Goal: Task Accomplishment & Management: Manage account settings

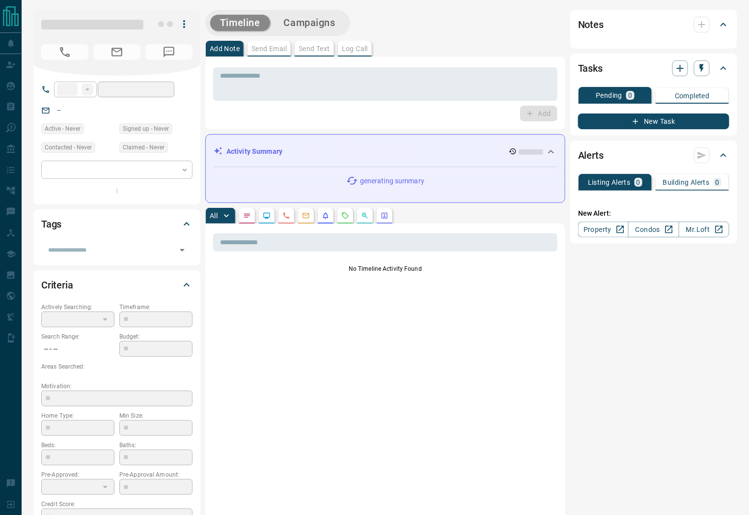
type input "**"
type input "**********"
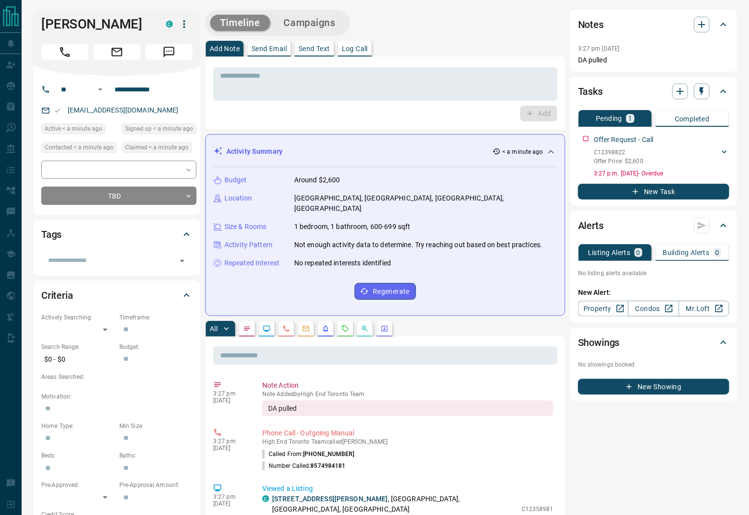
click at [441, 106] on div "Add" at bounding box center [385, 114] width 344 height 16
click at [54, 51] on button "Call" at bounding box center [64, 52] width 47 height 16
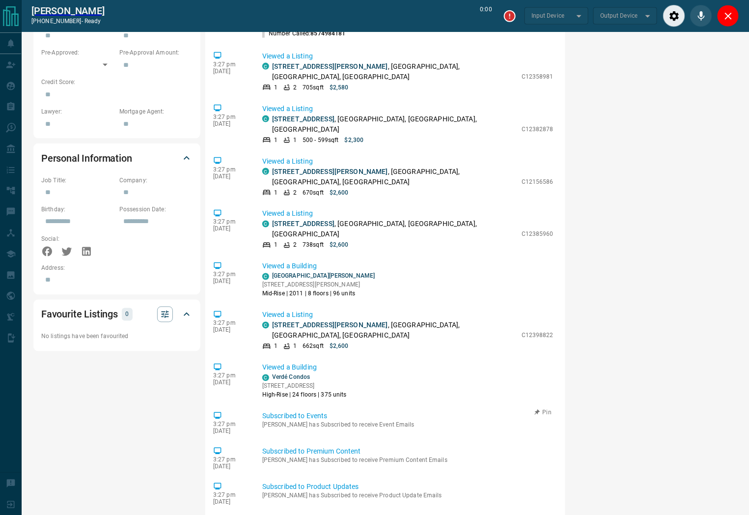
scroll to position [640, 0]
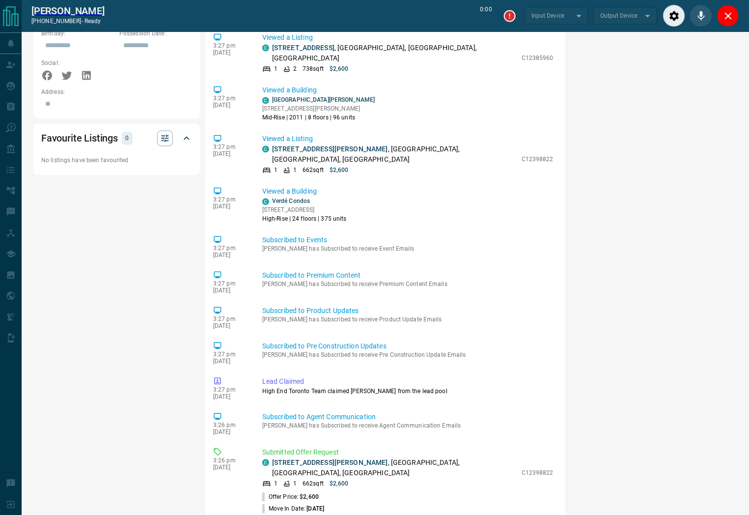
type input "*******"
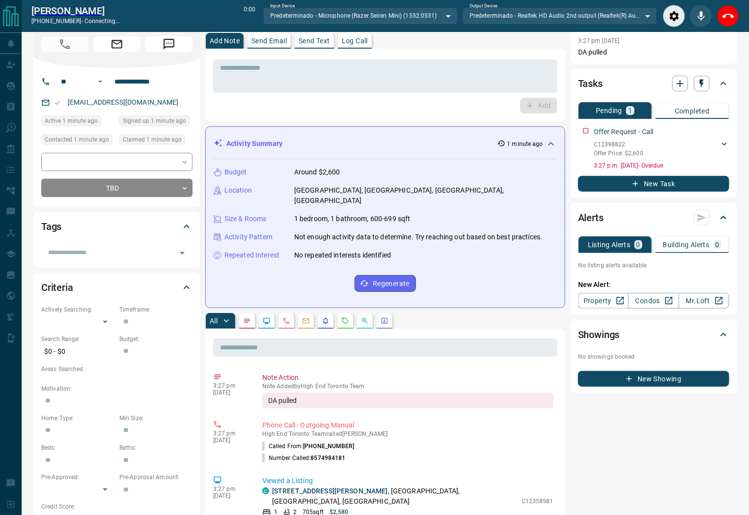
scroll to position [0, 0]
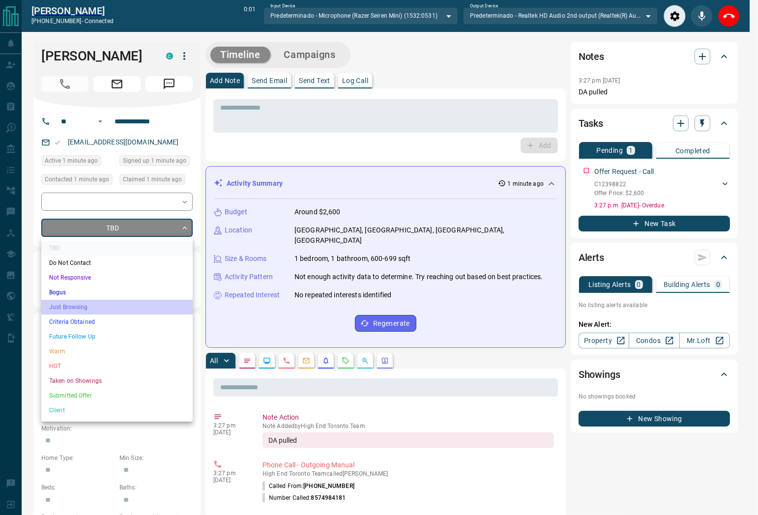
click at [107, 309] on li "Just Browsing" at bounding box center [116, 307] width 151 height 15
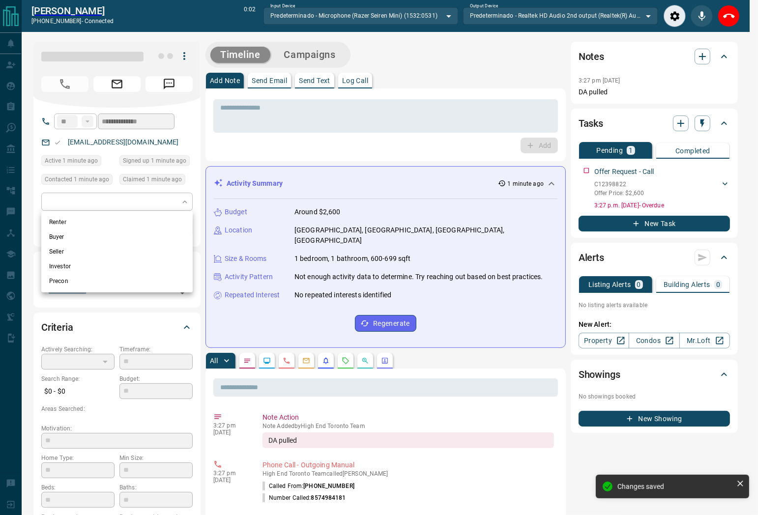
type input "**********"
type input "*"
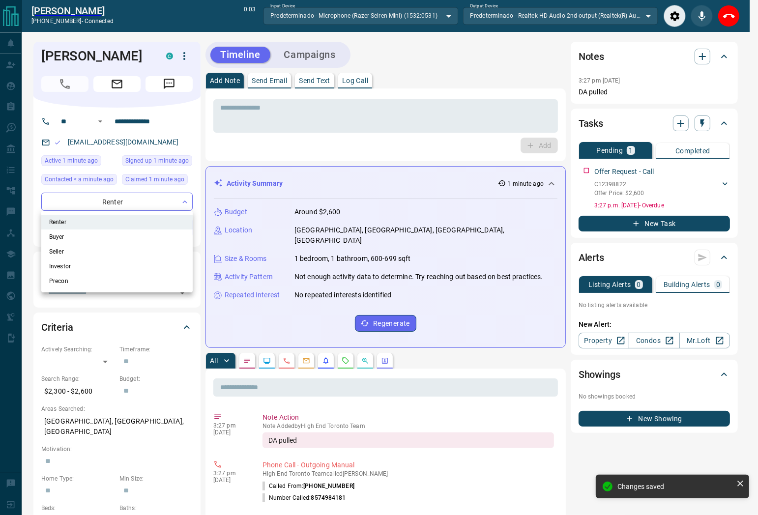
click at [101, 223] on li "Renter" at bounding box center [116, 222] width 151 height 15
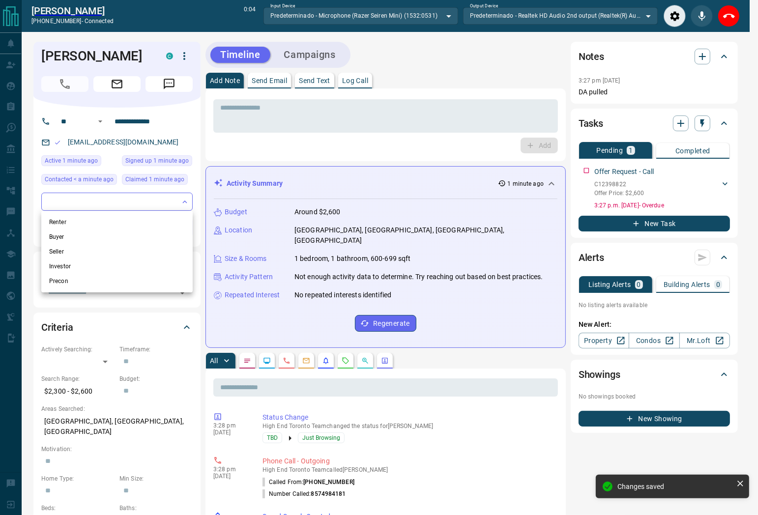
click at [115, 220] on li "Renter" at bounding box center [116, 222] width 151 height 15
type input "**********"
drag, startPoint x: 354, startPoint y: 116, endPoint x: 638, endPoint y: 43, distance: 293.4
click at [360, 115] on div at bounding box center [379, 257] width 758 height 515
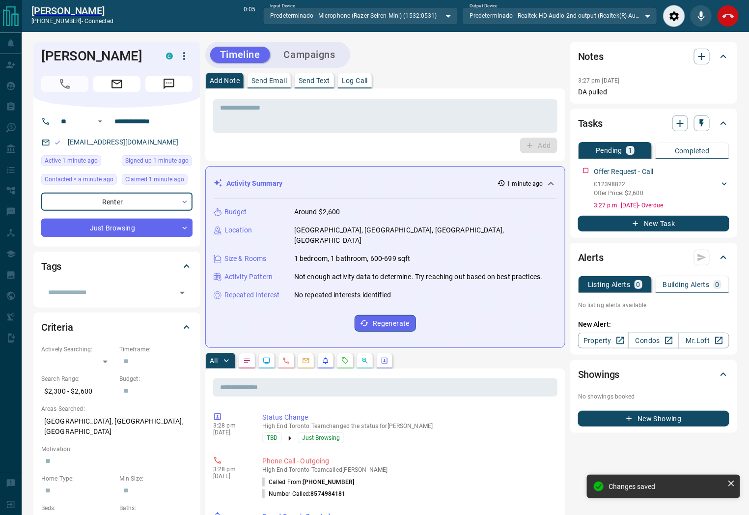
click at [730, 17] on icon "End Call" at bounding box center [729, 16] width 12 height 12
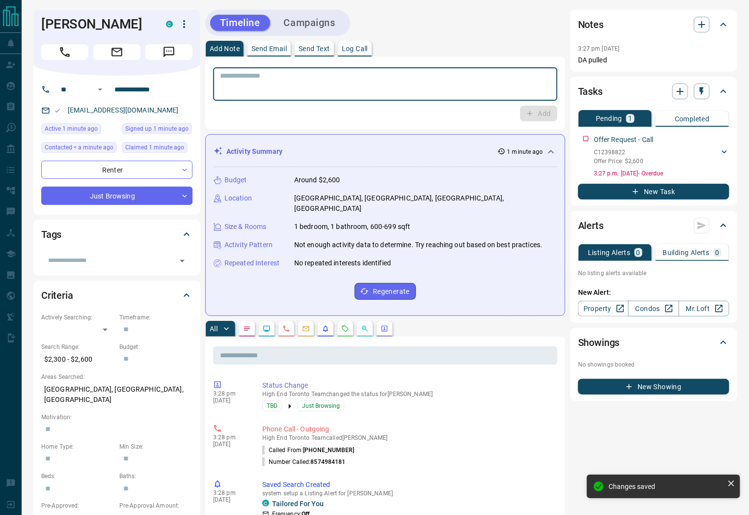
click at [318, 82] on textarea at bounding box center [385, 84] width 331 height 25
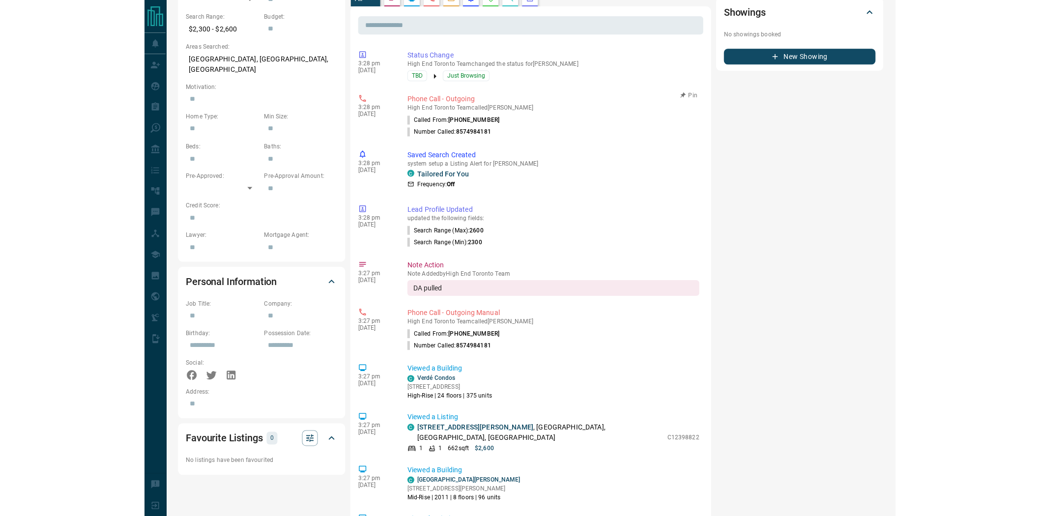
scroll to position [2, 0]
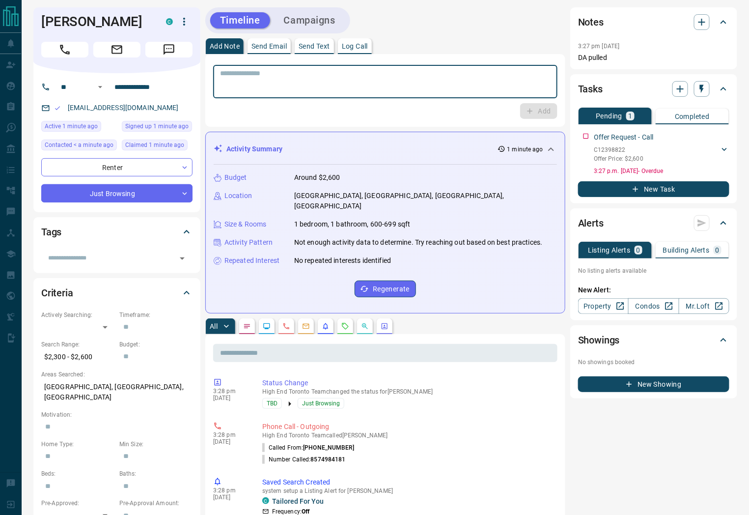
click at [310, 89] on textarea at bounding box center [385, 81] width 331 height 25
click at [375, 83] on textarea "**********" at bounding box center [385, 81] width 331 height 25
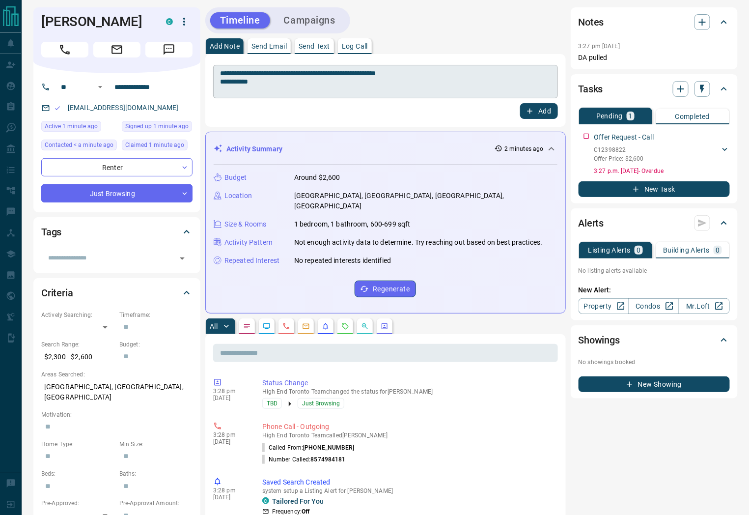
click at [282, 79] on textarea "**********" at bounding box center [385, 81] width 331 height 25
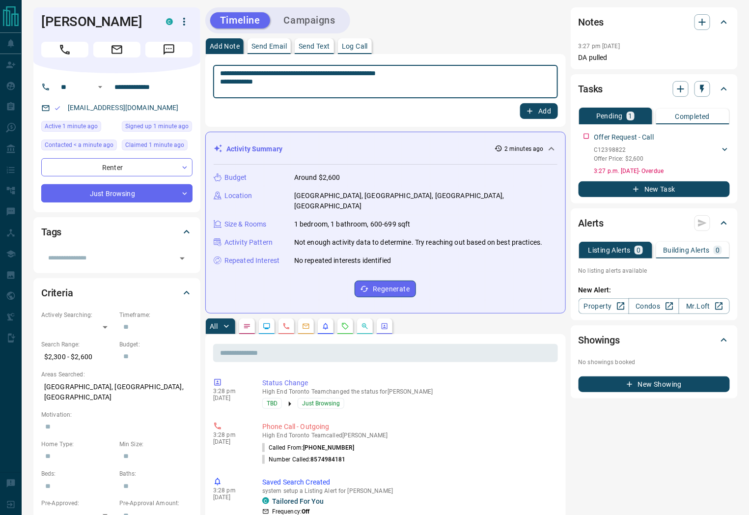
type textarea "**********"
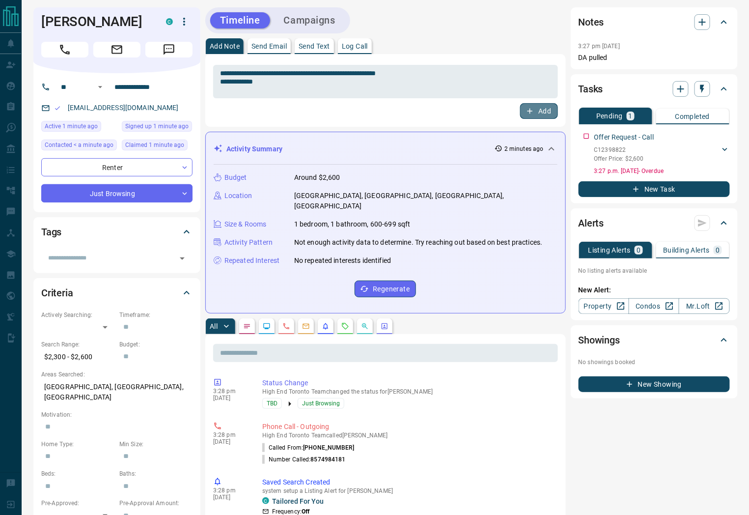
click at [537, 110] on button "Add" at bounding box center [538, 111] width 37 height 16
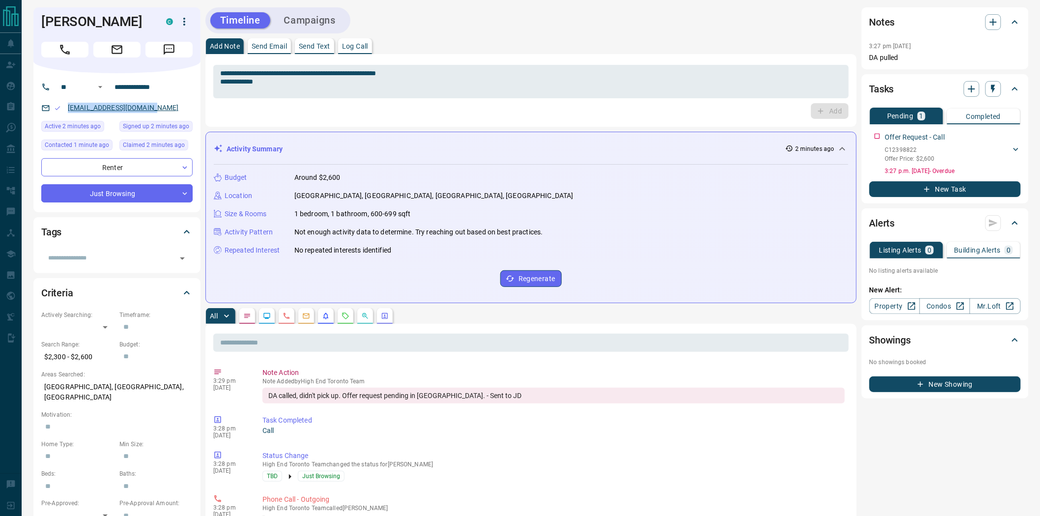
drag, startPoint x: 167, startPoint y: 106, endPoint x: 68, endPoint y: 110, distance: 99.4
click at [68, 110] on div "cesaevillacis@gmail.com" at bounding box center [116, 108] width 151 height 16
copy link "cesaevillacis@gmail.com"
click at [100, 18] on h1 "Cesar Villacis" at bounding box center [96, 22] width 110 height 16
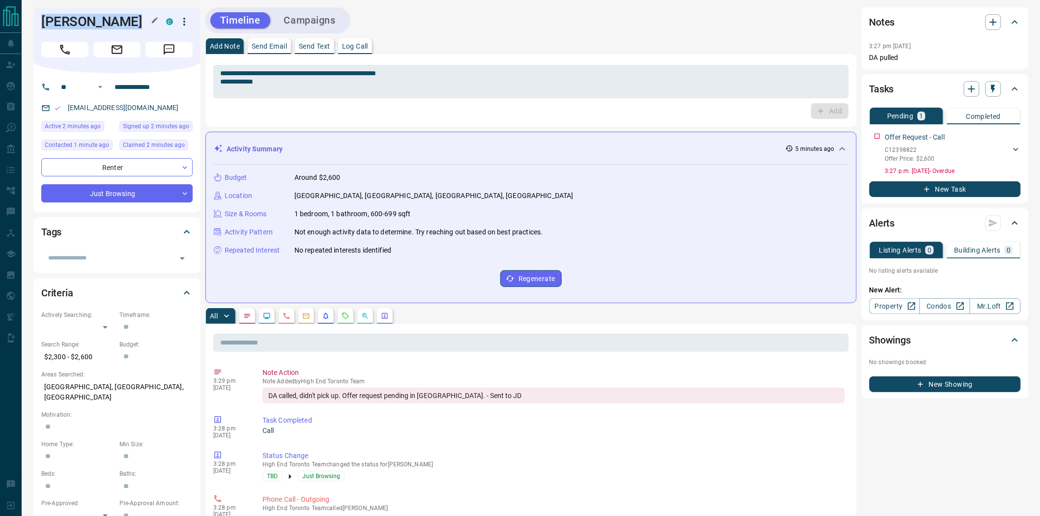
click at [100, 18] on h1 "Cesar Villacis" at bounding box center [96, 22] width 110 height 16
copy div "Cesar Villacis C"
drag, startPoint x: 484, startPoint y: 396, endPoint x: 492, endPoint y: 396, distance: 8.4
click at [492, 396] on div "DA called, didn't pick up. Offer request pending in North York. - Sent to JD" at bounding box center [553, 396] width 582 height 16
click at [488, 396] on div "DA called, didn't pick up. Offer request pending in North York. - Sent to JD" at bounding box center [553, 396] width 582 height 16
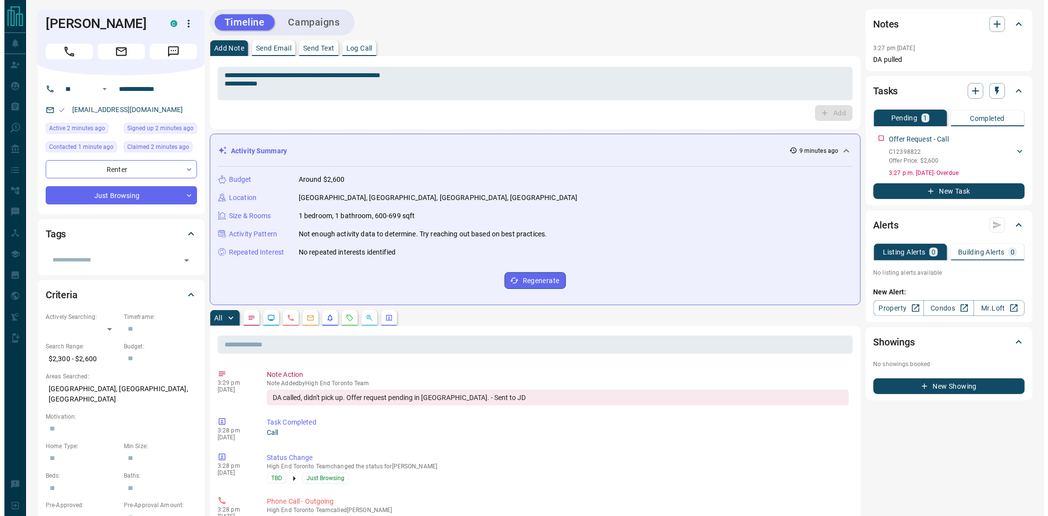
scroll to position [0, 0]
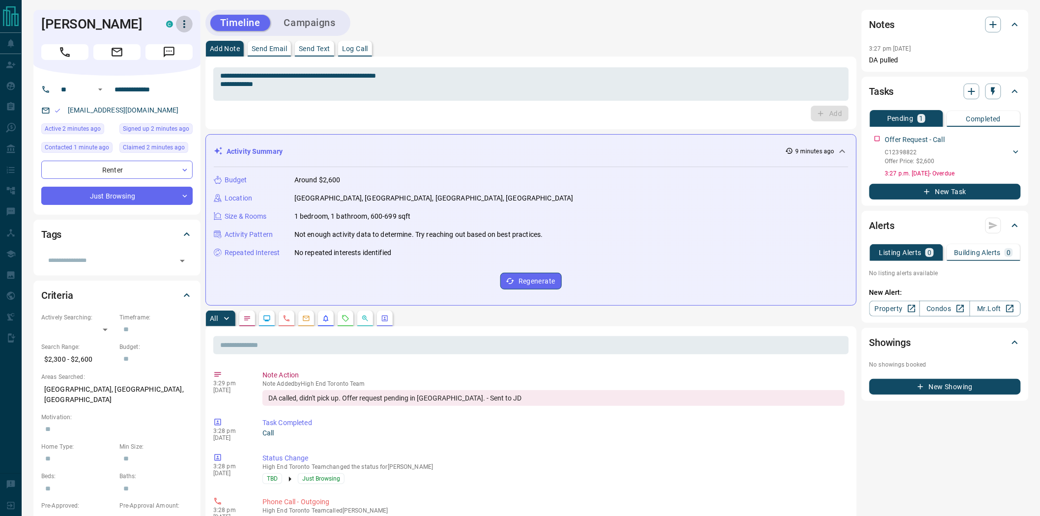
click at [182, 27] on icon "button" at bounding box center [184, 24] width 12 height 12
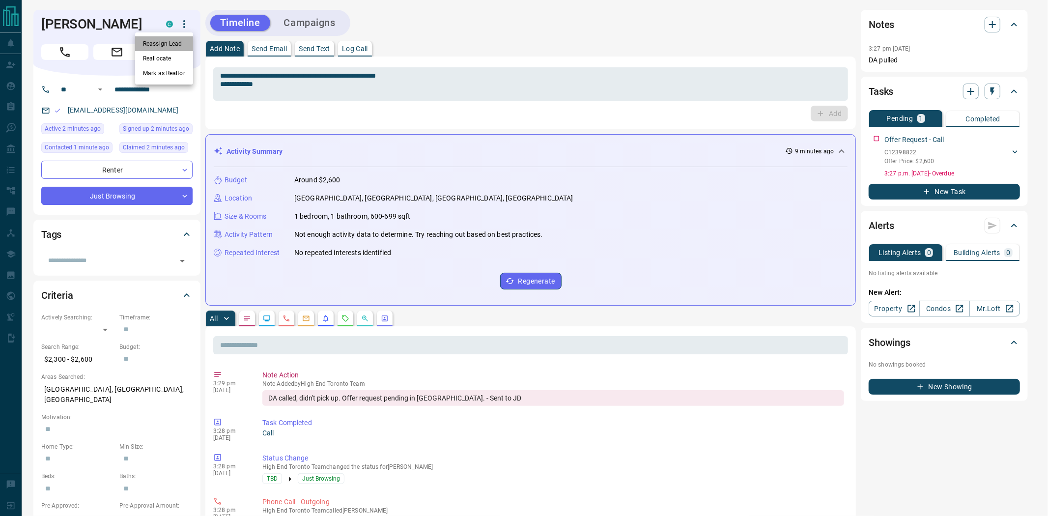
click at [173, 40] on li "Reassign Lead" at bounding box center [164, 43] width 58 height 15
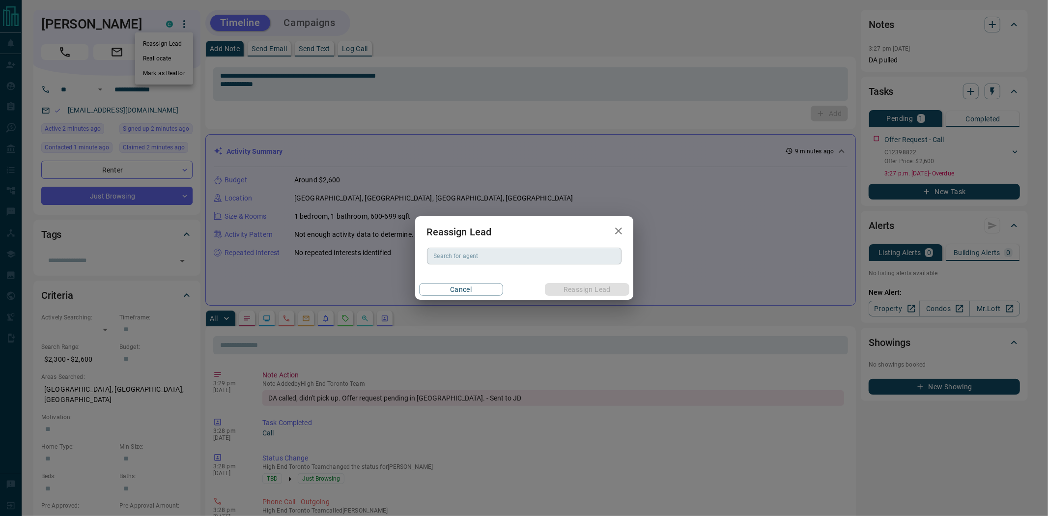
click at [449, 257] on input "Search for agent" at bounding box center [523, 256] width 187 height 11
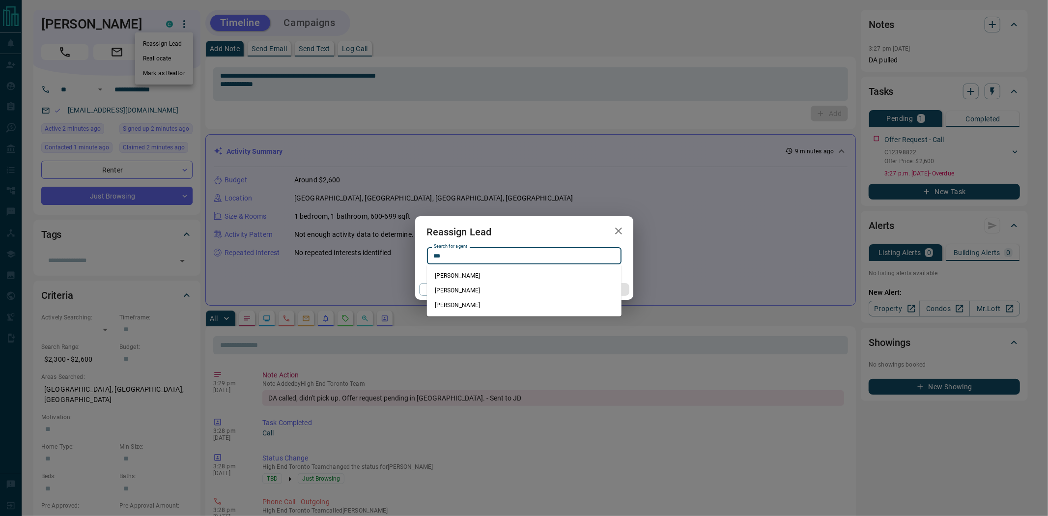
click at [455, 286] on li "Jason Do" at bounding box center [524, 290] width 195 height 15
type input "********"
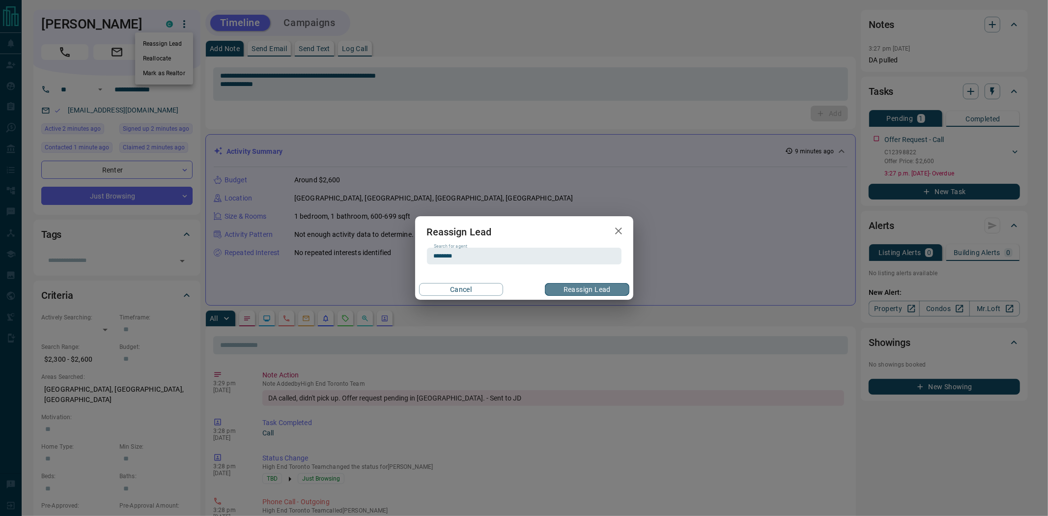
click at [587, 290] on button "Reassign Lead" at bounding box center [587, 289] width 84 height 13
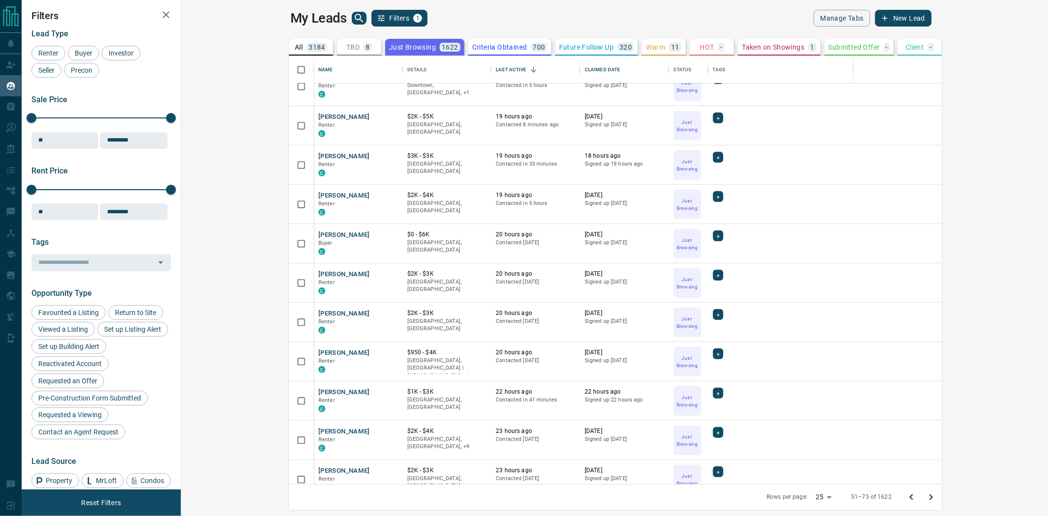
scroll to position [582, 0]
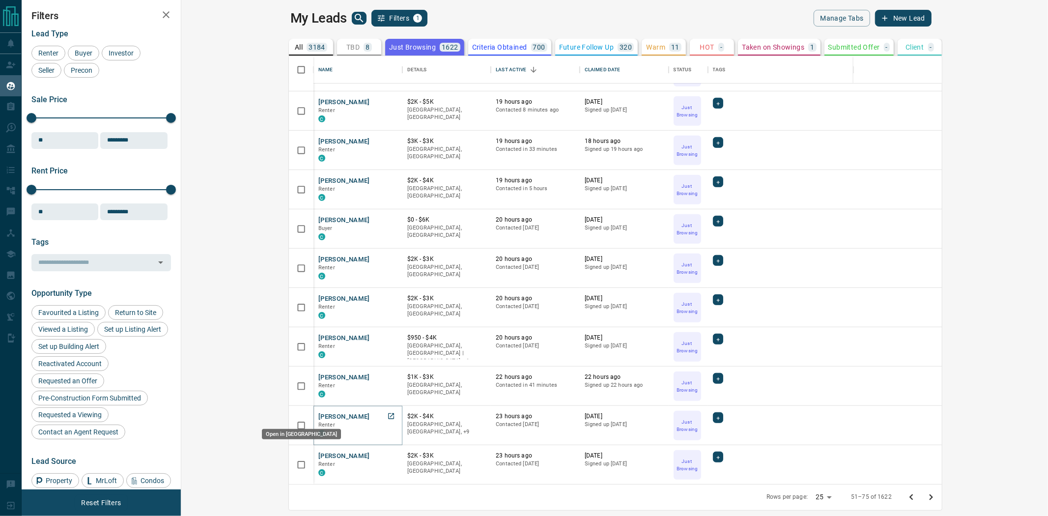
drag, startPoint x: 290, startPoint y: 413, endPoint x: 293, endPoint y: 428, distance: 15.5
drag, startPoint x: 1035, startPoint y: 497, endPoint x: 376, endPoint y: 267, distance: 698.6
click at [937, 496] on icon "Go to next page" at bounding box center [931, 497] width 12 height 12
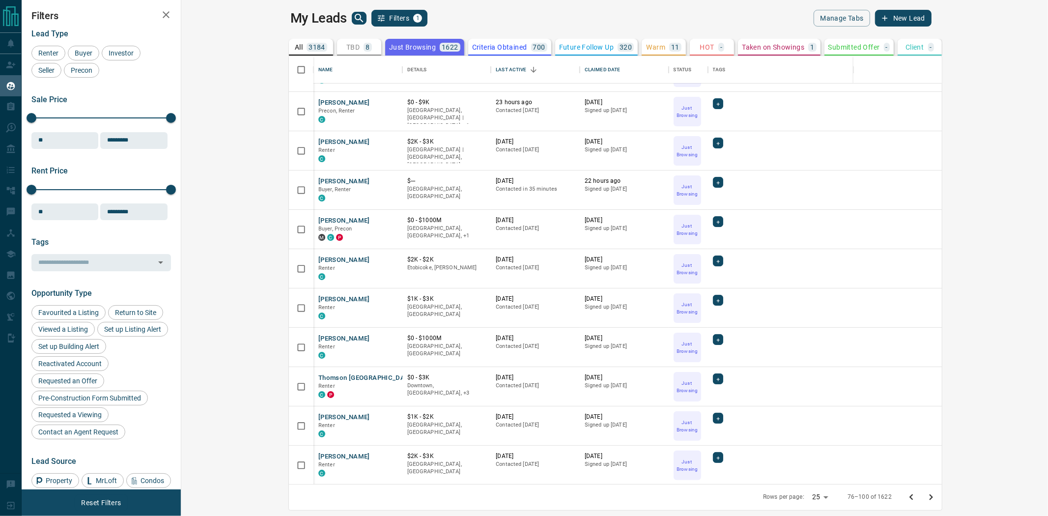
scroll to position [0, 0]
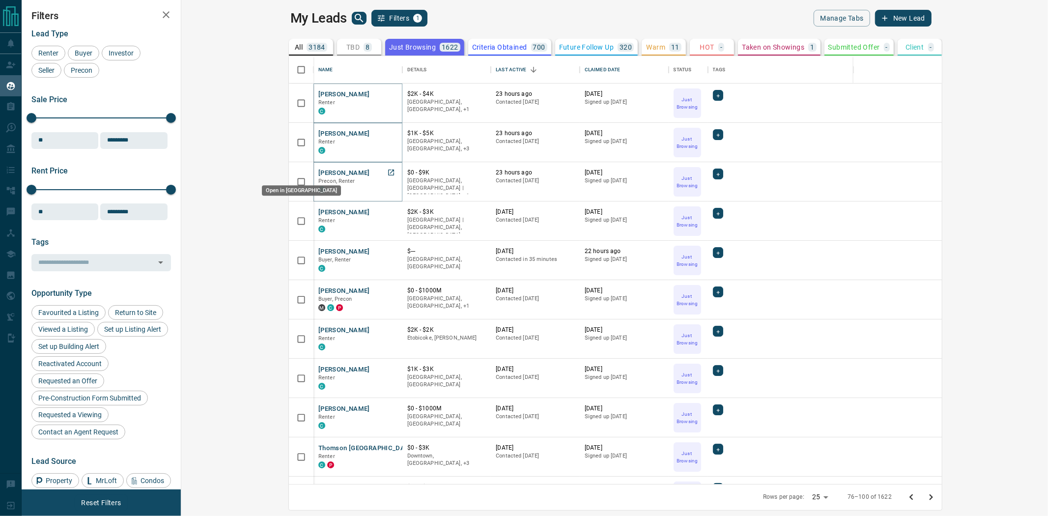
drag, startPoint x: 286, startPoint y: 170, endPoint x: 286, endPoint y: 208, distance: 38.8
drag, startPoint x: 287, startPoint y: 213, endPoint x: 281, endPoint y: 241, distance: 28.6
drag, startPoint x: 291, startPoint y: 328, endPoint x: 286, endPoint y: 342, distance: 14.1
drag, startPoint x: 282, startPoint y: 364, endPoint x: 290, endPoint y: 390, distance: 27.4
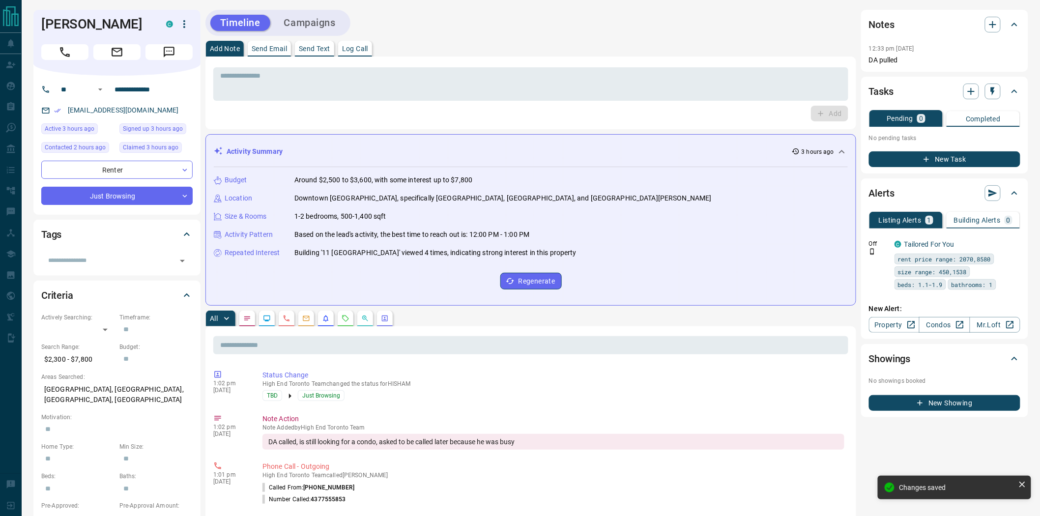
click at [64, 53] on icon "Call" at bounding box center [64, 52] width 13 height 13
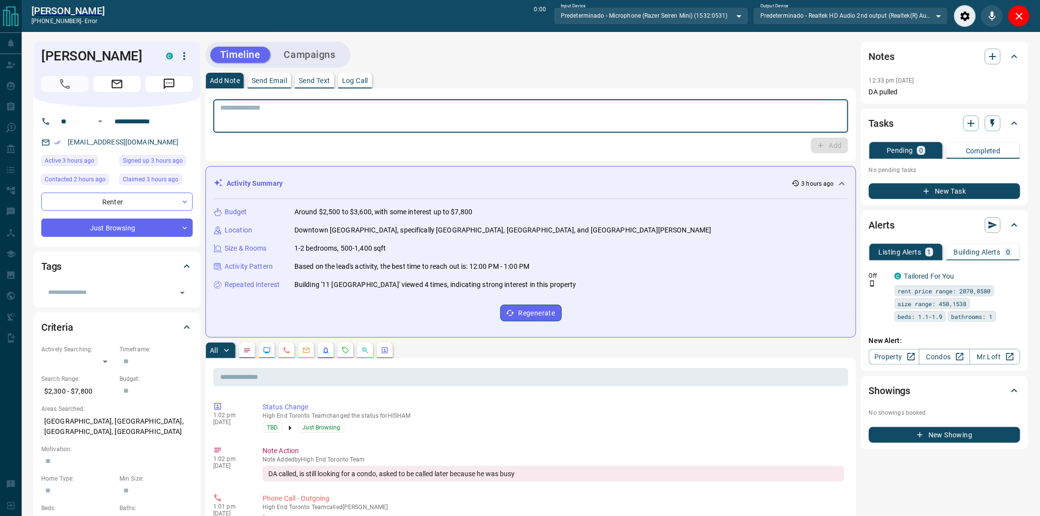
drag, startPoint x: 408, startPoint y: 117, endPoint x: 310, endPoint y: 117, distance: 98.3
click at [310, 117] on textarea at bounding box center [530, 116] width 621 height 25
type textarea "**********"
